Goal: Task Accomplishment & Management: Use online tool/utility

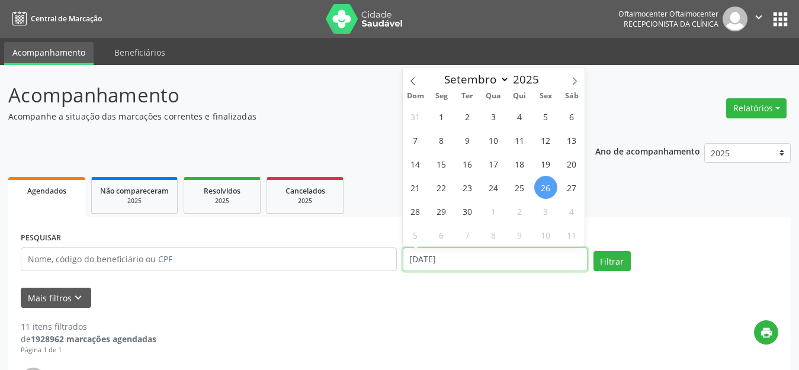
drag, startPoint x: 580, startPoint y: 260, endPoint x: 523, endPoint y: 260, distance: 56.9
click at [577, 260] on input "[DATE]" at bounding box center [495, 260] width 185 height 24
click at [440, 212] on span "29" at bounding box center [441, 211] width 23 height 23
type input "[DATE]"
click at [440, 212] on span "29" at bounding box center [441, 211] width 23 height 23
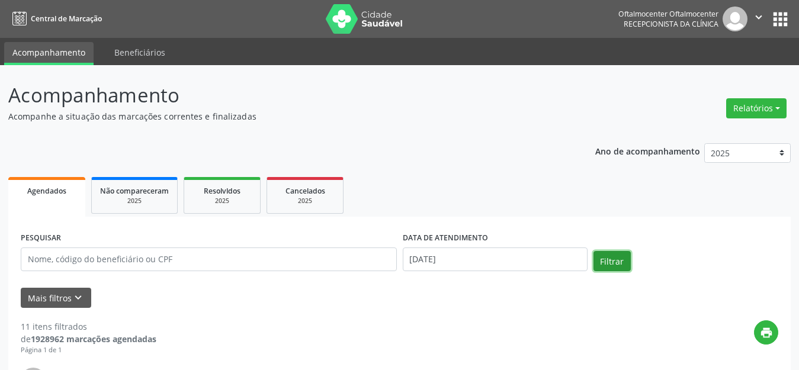
click at [613, 261] on button "Filtrar" at bounding box center [612, 261] width 37 height 20
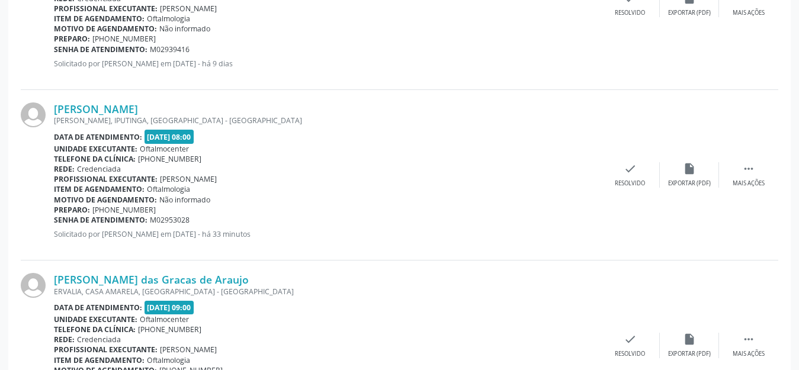
scroll to position [1481, 0]
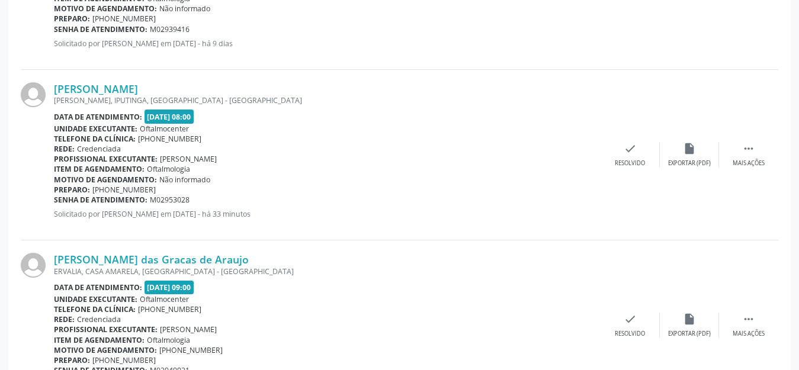
click at [683, 169] on div "[PERSON_NAME] [PERSON_NAME], IPUTINGA, [GEOGRAPHIC_DATA] - [GEOGRAPHIC_DATA] Da…" at bounding box center [400, 155] width 758 height 171
click at [680, 161] on div "Exportar (PDF)" at bounding box center [689, 163] width 43 height 8
click at [689, 155] on div "insert_drive_file Exportar (PDF)" at bounding box center [689, 154] width 59 height 25
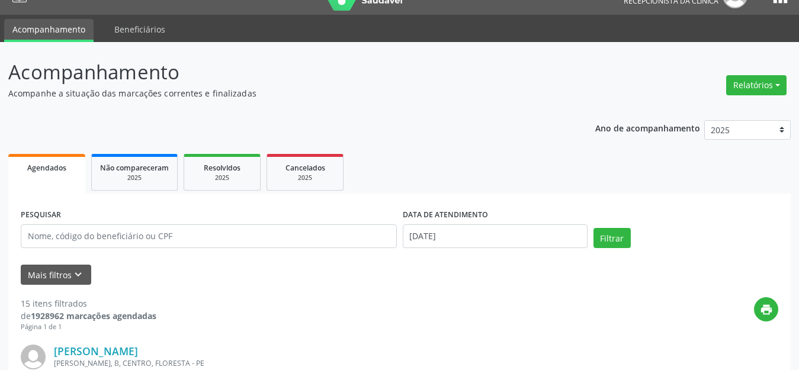
scroll to position [18, 0]
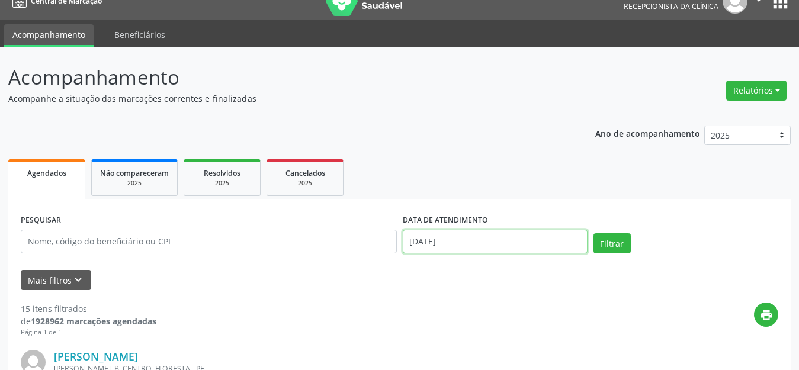
click at [498, 247] on input "[DATE]" at bounding box center [495, 242] width 185 height 24
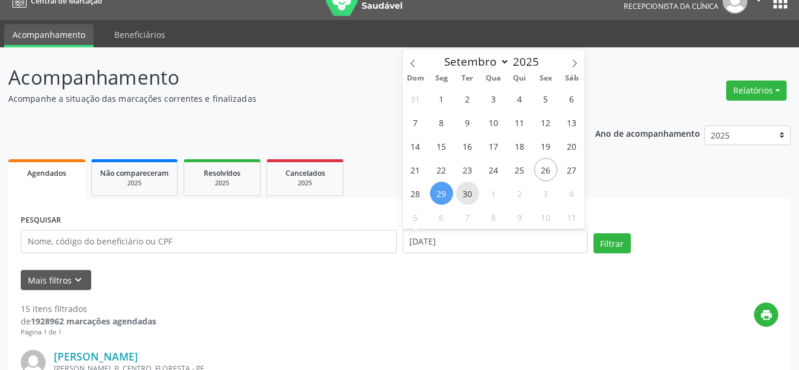
click at [462, 196] on span "30" at bounding box center [467, 193] width 23 height 23
type input "[DATE]"
click at [463, 195] on span "30" at bounding box center [467, 193] width 23 height 23
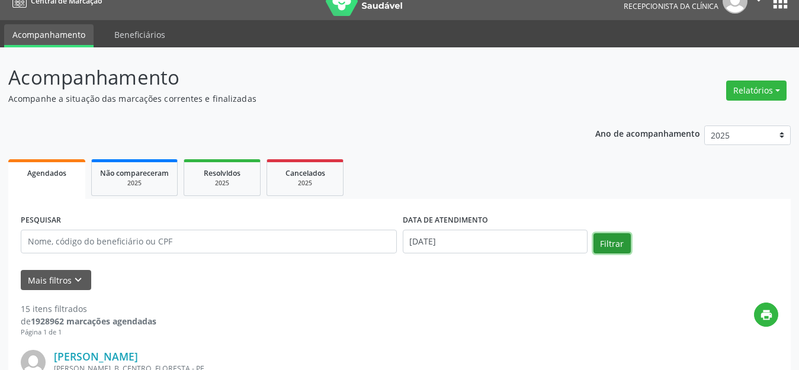
click at [606, 245] on button "Filtrar" at bounding box center [612, 243] width 37 height 20
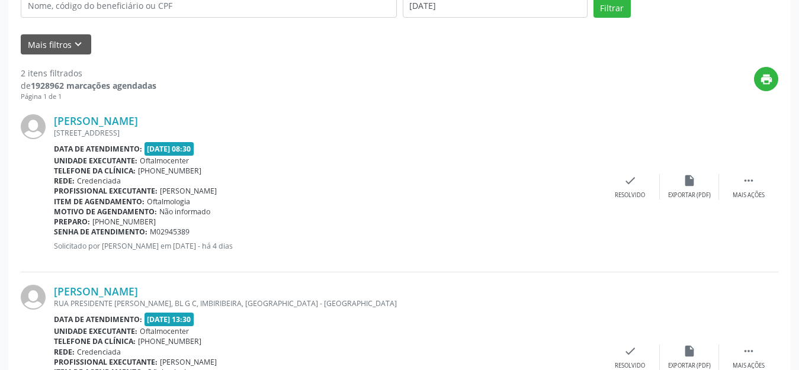
scroll to position [0, 0]
